Goal: Communication & Community: Answer question/provide support

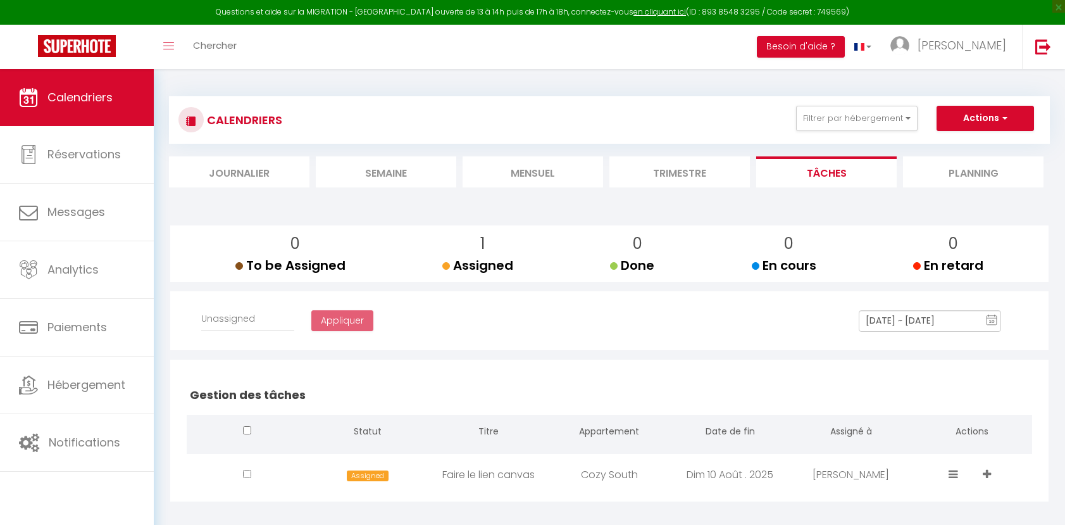
select select
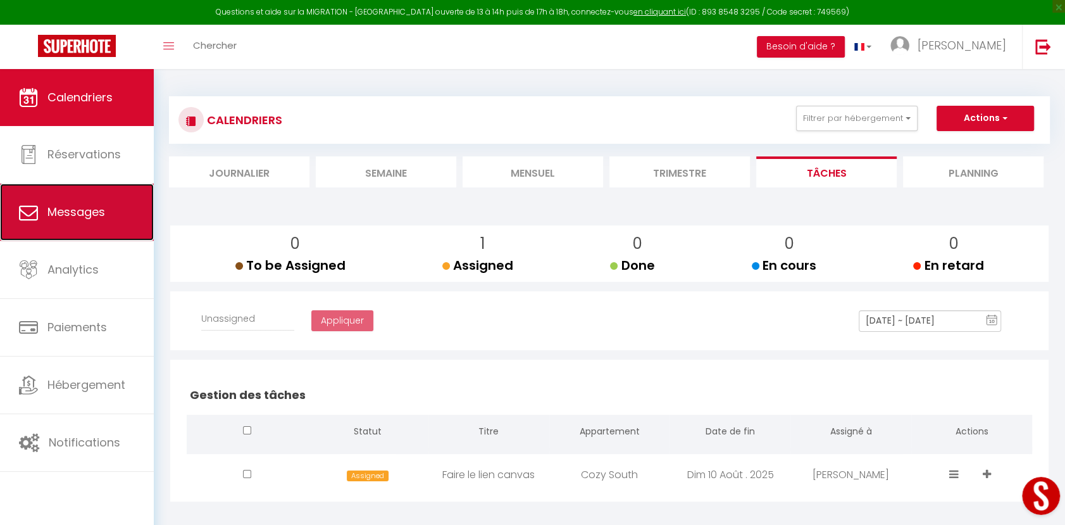
click at [84, 207] on span "Messages" at bounding box center [76, 212] width 58 height 16
select select "message"
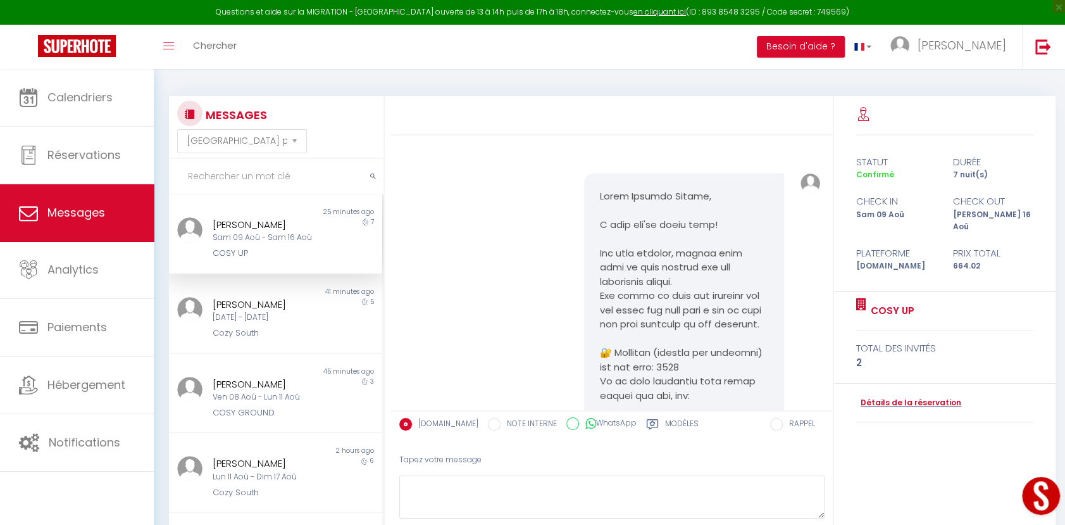
scroll to position [2973, 0]
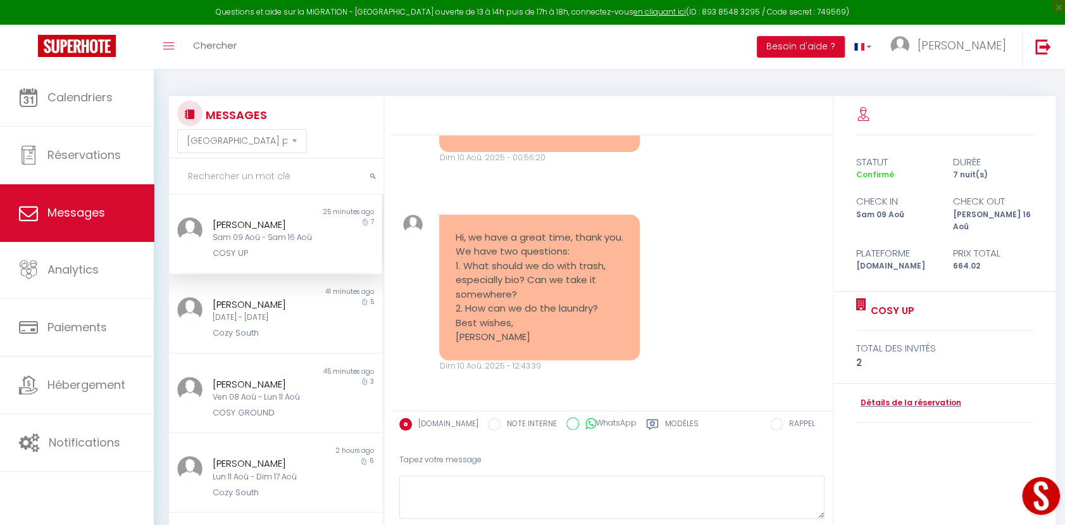
click at [278, 242] on div "Sam 09 Aoû - Sam 16 Aoû" at bounding box center [267, 238] width 108 height 12
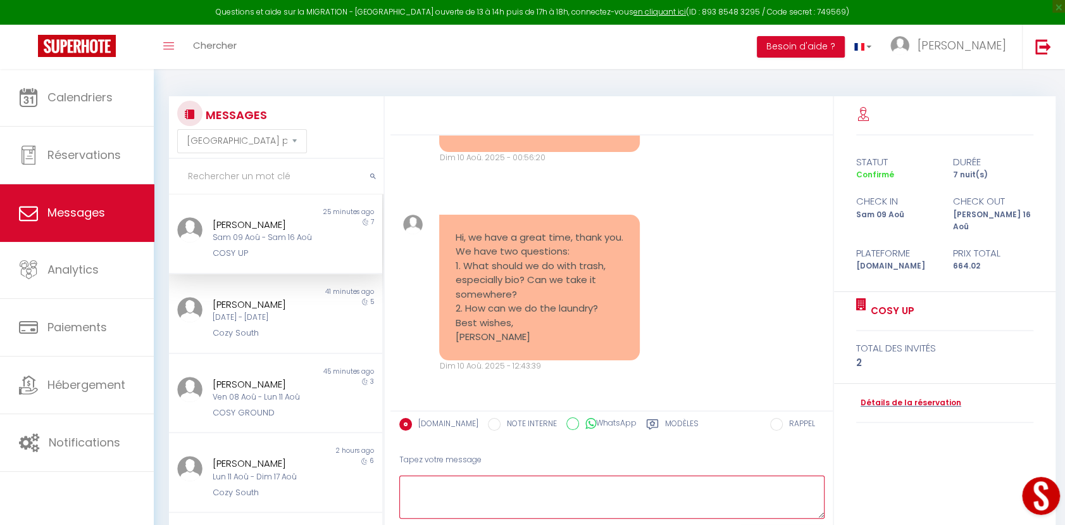
click at [516, 490] on textarea at bounding box center [611, 497] width 425 height 44
click at [516, 489] on textarea at bounding box center [611, 497] width 425 height 44
click at [570, 496] on textarea at bounding box center [611, 497] width 425 height 44
click at [582, 494] on textarea at bounding box center [611, 497] width 425 height 44
paste textarea "Bonjour ! Pour les déchets biodégradables, vous pouvez les mettre dans le sac b…"
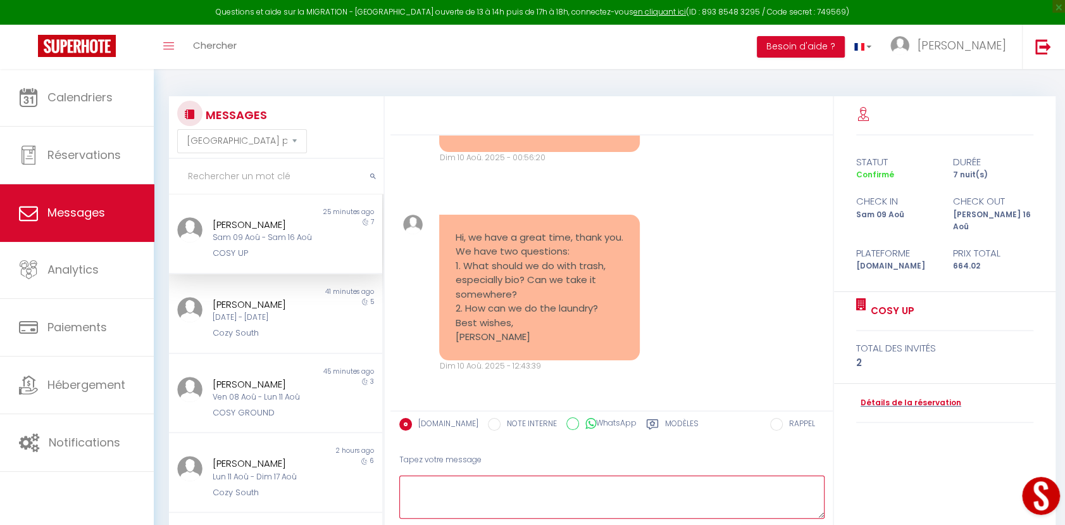
type textarea "Bonjour ! Pour les déchets biodégradables, vous pouvez les mettre dans le sac b…"
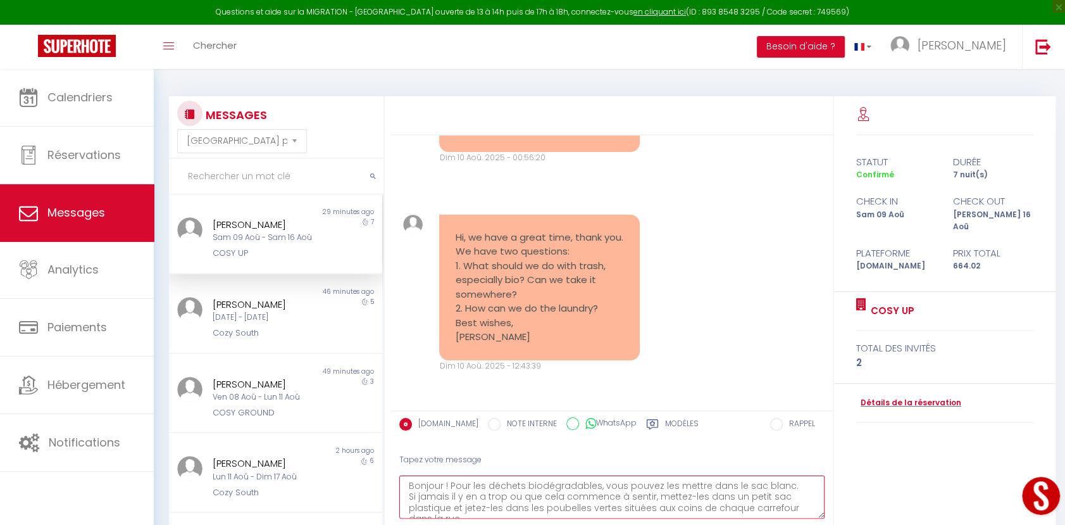
scroll to position [0, 0]
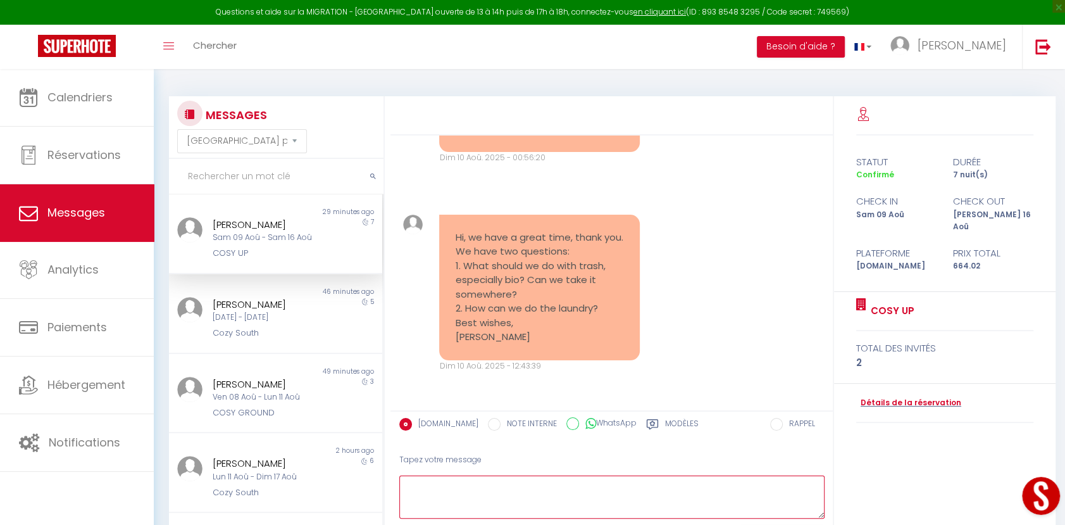
click at [720, 491] on textarea at bounding box center [611, 497] width 425 height 44
paste textarea "Hello! For biodegradable waste, you can put it in the white bag. If there is to…"
click at [425, 488] on textarea "Hello! For biodegradable waste, you can put it in the white bag. If there is to…" at bounding box center [611, 497] width 425 height 44
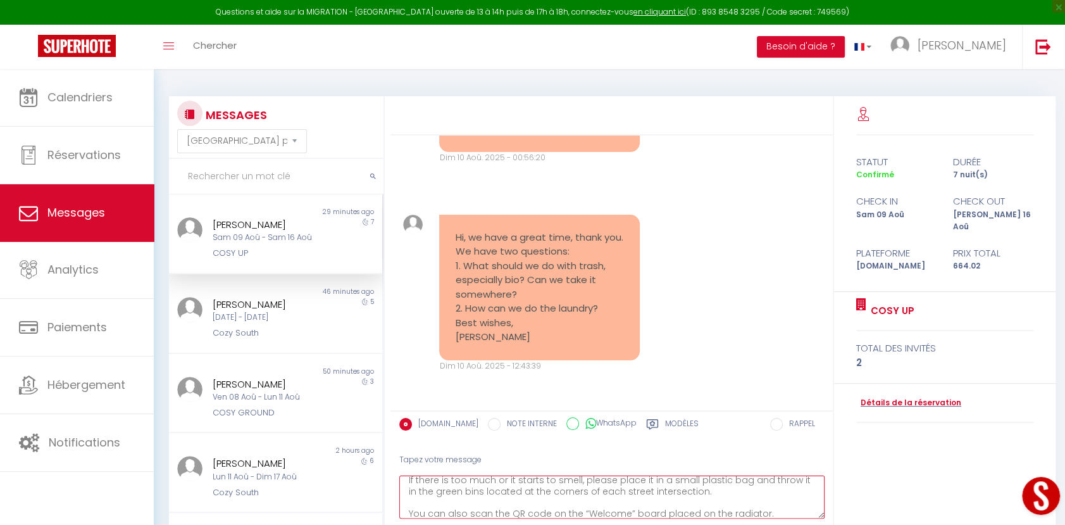
scroll to position [0, 0]
click at [433, 482] on textarea "Hello! For biodegradable waste, you can put it in the white bag. If there is to…" at bounding box center [611, 497] width 425 height 44
click at [765, 495] on textarea "Hello! For biodegradable waste, you can put it in the white bag. If there is to…" at bounding box center [611, 497] width 425 height 44
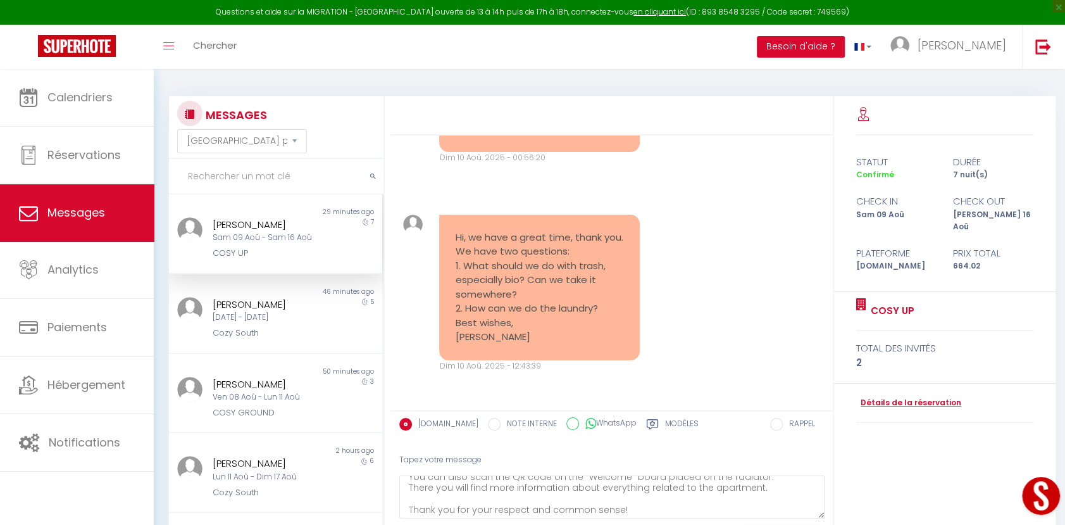
scroll to position [77, 0]
drag, startPoint x: 635, startPoint y: 510, endPoint x: 409, endPoint y: 506, distance: 225.9
click at [409, 506] on textarea "Hello! For biodegradable waste, you can put it in the white bag. If there is to…" at bounding box center [611, 497] width 425 height 44
paste textarea "If there’s anything missing or unclear, don’t hesitate to ask us — we’ll be hap…"
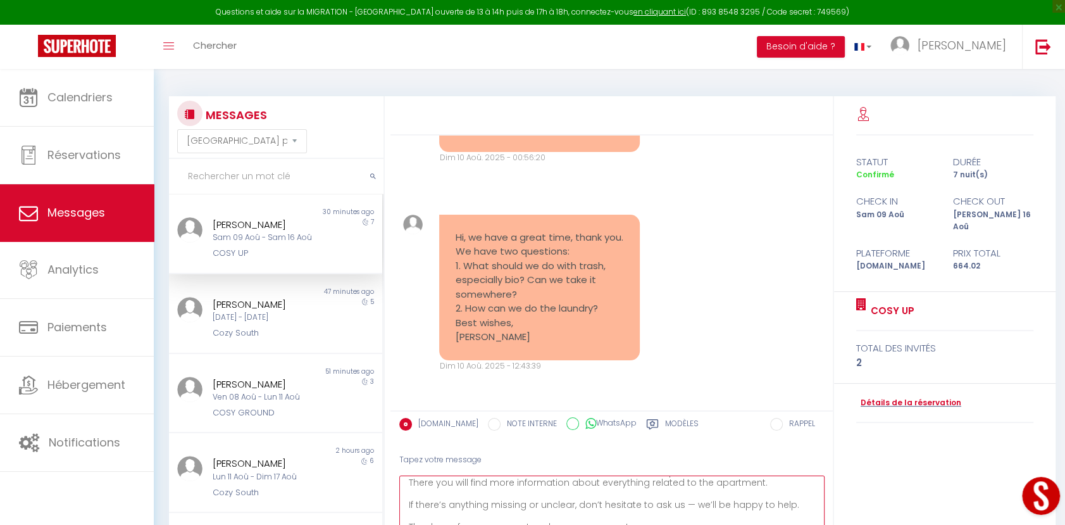
click at [818, 524] on html "Questions et aide sur la MIGRATION - [GEOGRAPHIC_DATA] ouverte de 13 à 14h puis…" at bounding box center [532, 262] width 1065 height 525
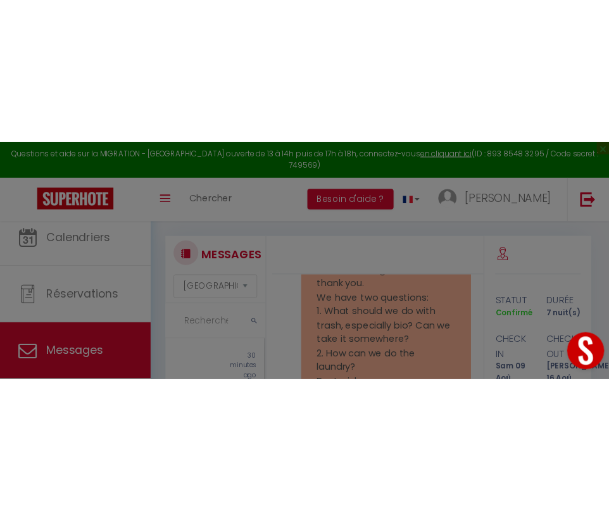
scroll to position [3478, 0]
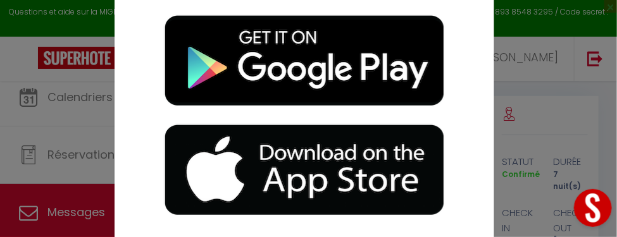
click at [544, 139] on div "Affichage optimisé sur l'application mobile ×" at bounding box center [308, 118] width 617 height 237
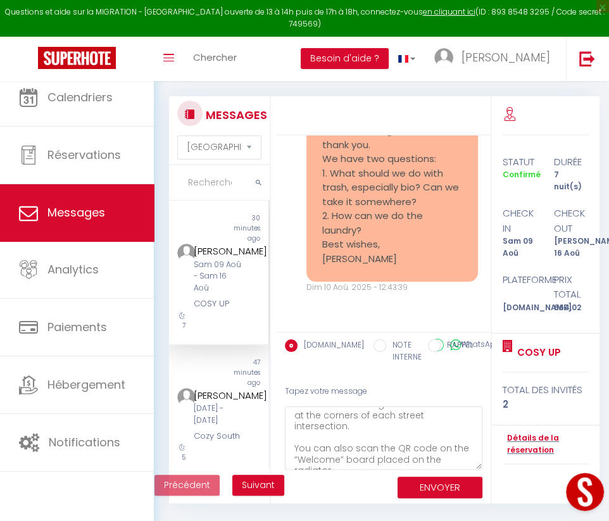
click at [410, 333] on div "[DOMAIN_NAME] NOTE INTERNE WhatsApp Modèles" at bounding box center [348, 351] width 126 height 37
drag, startPoint x: 408, startPoint y: 331, endPoint x: 404, endPoint y: 294, distance: 36.8
click at [404, 294] on div "[URL][DOMAIN_NAME] Ven 08 Aoû. 2025 - 22:04:24 Note Sms [URL][DOMAIN_NAME] Ven …" at bounding box center [384, 300] width 215 height 408
click at [351, 330] on div "[URL][DOMAIN_NAME] Ven 08 Aoû. 2025 - 22:04:24 Note Sms [URL][DOMAIN_NAME] Ven …" at bounding box center [384, 233] width 214 height 196
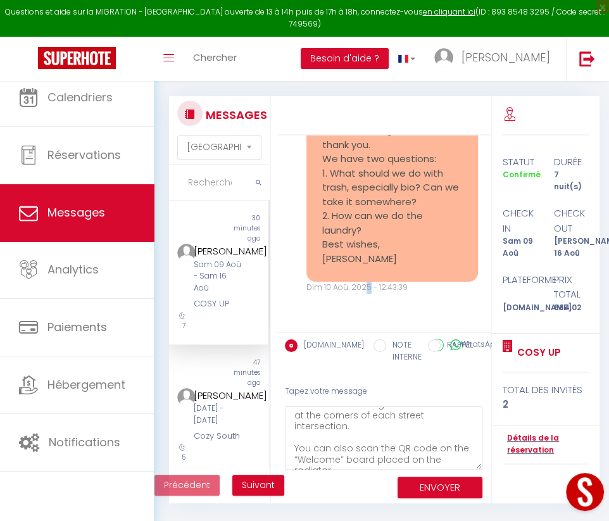
drag, startPoint x: 347, startPoint y: 330, endPoint x: 349, endPoint y: 314, distance: 15.9
click at [349, 314] on div "[URL][DOMAIN_NAME] Ven 08 Aoû. 2025 - 22:04:24 Note Sms [URL][DOMAIN_NAME] Ven …" at bounding box center [384, 233] width 214 height 196
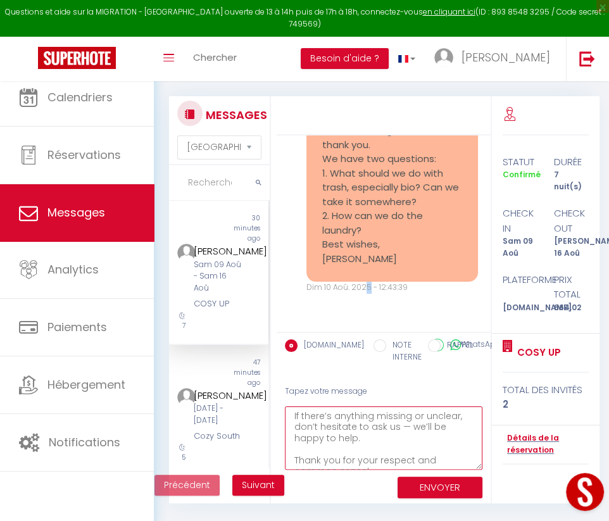
scroll to position [183, 0]
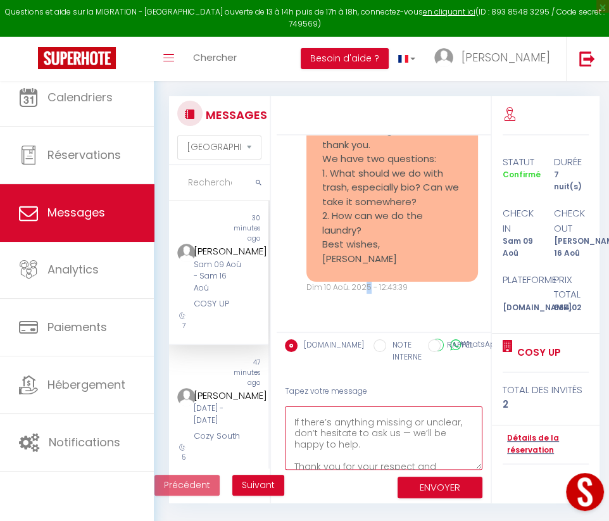
click at [404, 435] on textarea "Hello! For biodegradable waste, you can put it in the white bag. If there is to…" at bounding box center [383, 437] width 197 height 63
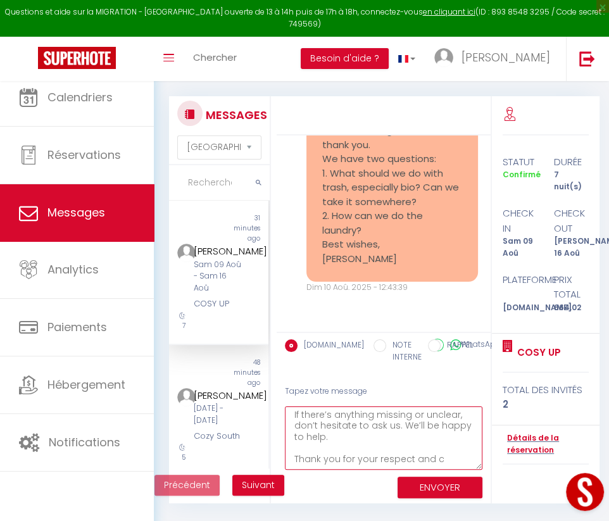
scroll to position [190, 0]
type textarea "Hello! For biodegradable waste, you can put it in the white bag. If there is to…"
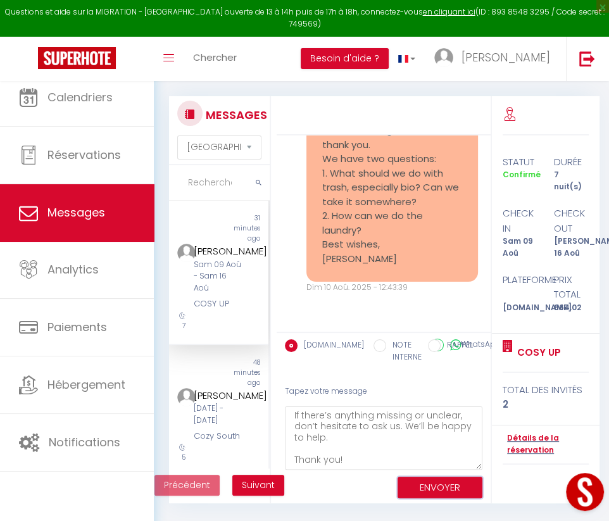
click at [424, 491] on button "ENVOYER" at bounding box center [439, 487] width 85 height 22
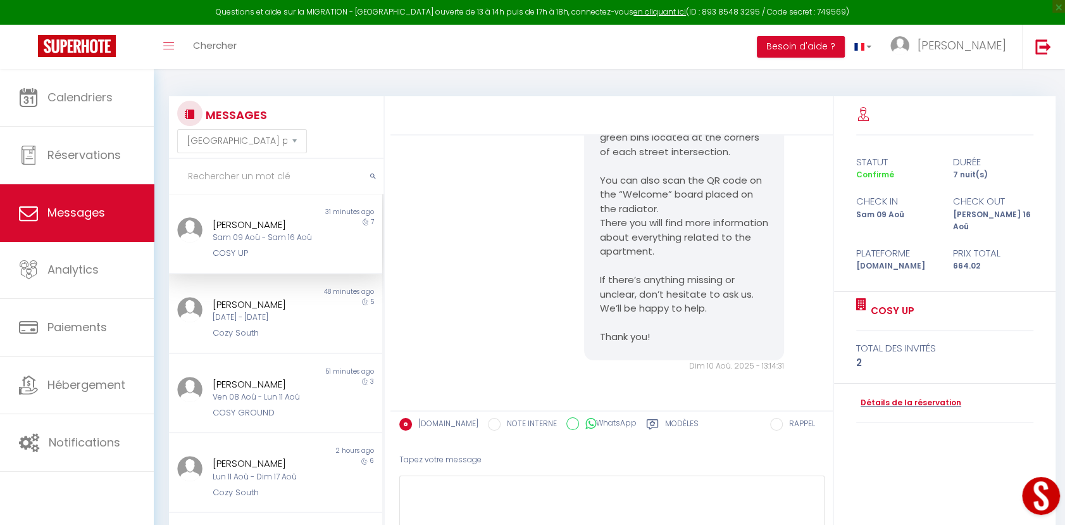
scroll to position [3380, 0]
